Goal: Transaction & Acquisition: Subscribe to service/newsletter

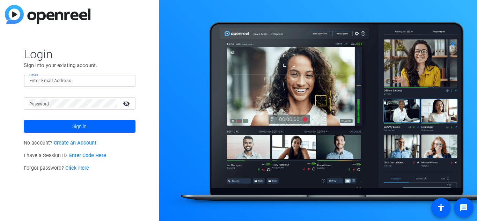
click at [67, 83] on input "Email" at bounding box center [79, 81] width 101 height 8
type input "[EMAIL_ADDRESS][DOMAIN_NAME]"
click at [93, 140] on link "Create an Account" at bounding box center [75, 143] width 43 height 6
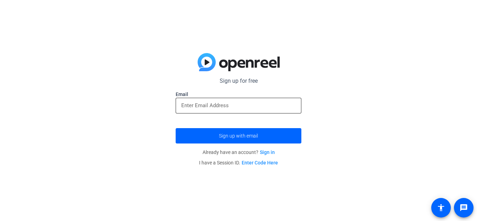
click at [246, 108] on input "email" at bounding box center [238, 105] width 115 height 8
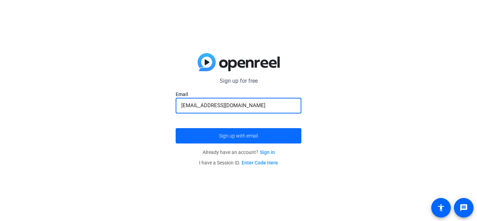
type input "[EMAIL_ADDRESS][DOMAIN_NAME]"
click at [197, 137] on span "submit" at bounding box center [239, 136] width 126 height 17
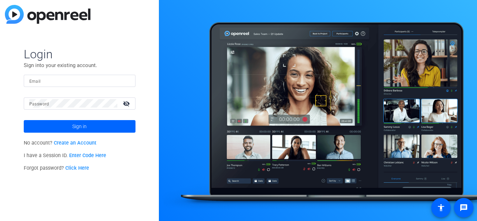
click at [75, 86] on div at bounding box center [79, 81] width 101 height 12
click at [70, 81] on input "Email" at bounding box center [79, 81] width 101 height 8
type input "[EMAIL_ADDRESS][DOMAIN_NAME]"
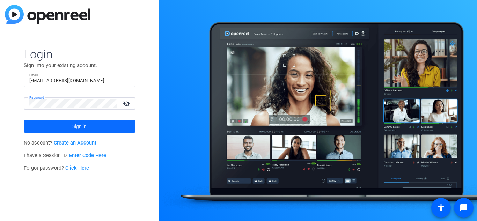
click at [50, 123] on span at bounding box center [80, 126] width 112 height 17
click at [126, 101] on mat-icon "visibility_off" at bounding box center [127, 104] width 17 height 10
click at [80, 125] on span "Sign in" at bounding box center [79, 126] width 14 height 17
